Goal: Task Accomplishment & Management: Manage account settings

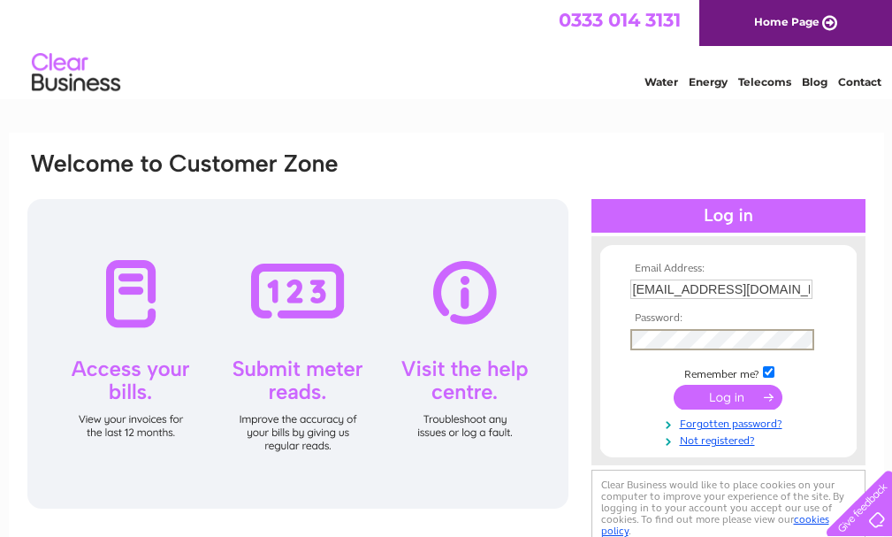
click at [674, 385] on input "submit" at bounding box center [728, 397] width 109 height 25
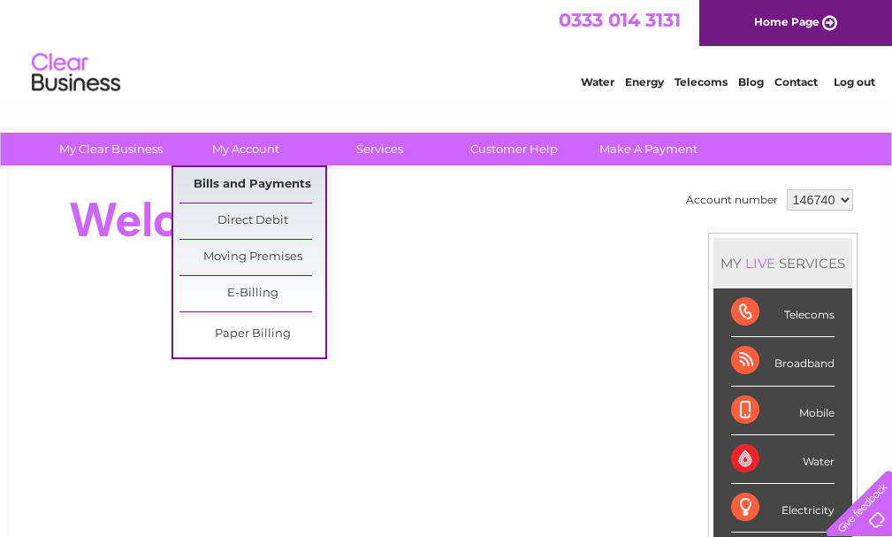
click at [263, 179] on link "Bills and Payments" at bounding box center [252, 184] width 146 height 35
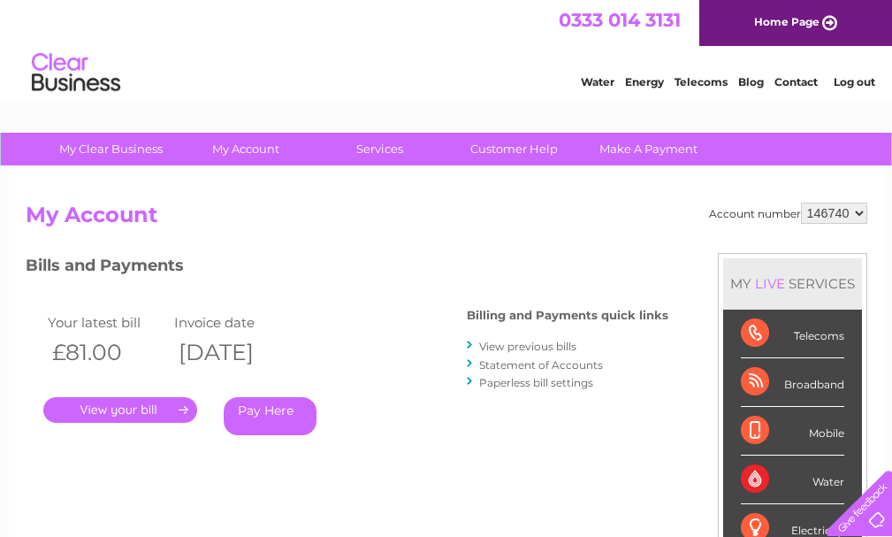
click at [149, 408] on link "." at bounding box center [120, 410] width 154 height 26
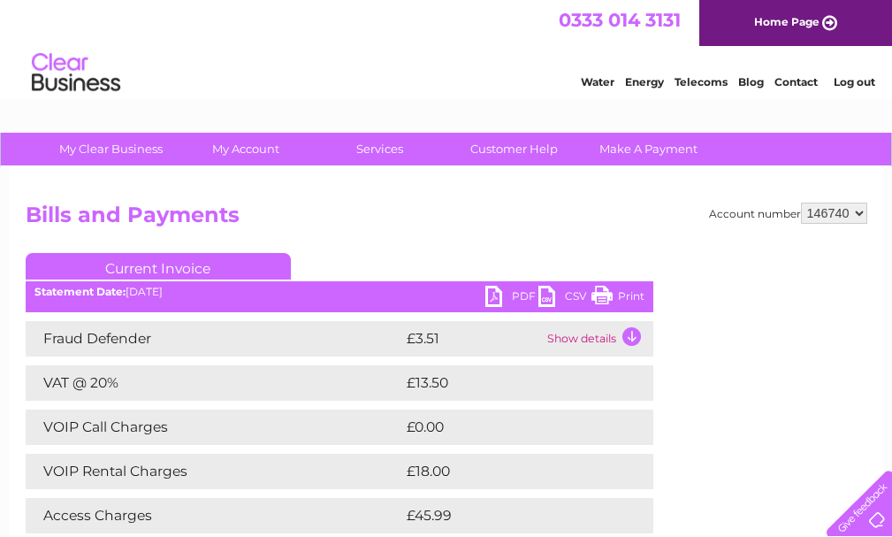
click at [623, 294] on link "Print" at bounding box center [617, 299] width 53 height 26
click at [863, 80] on link "Log out" at bounding box center [855, 81] width 42 height 13
